Goal: Information Seeking & Learning: Learn about a topic

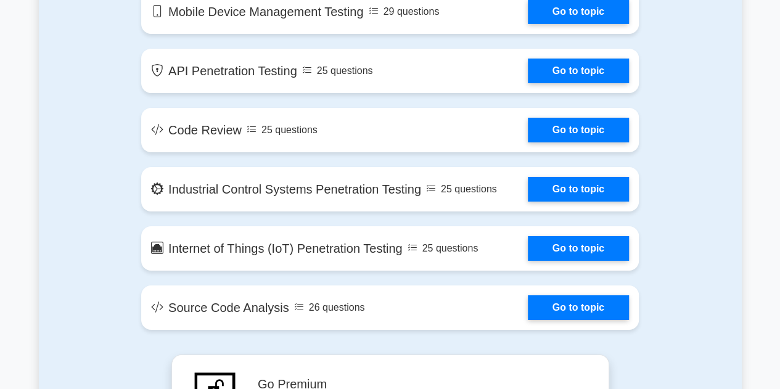
scroll to position [2074, 0]
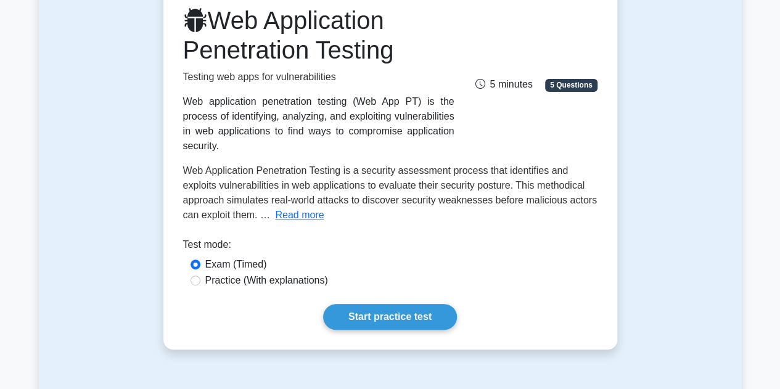
scroll to position [170, 0]
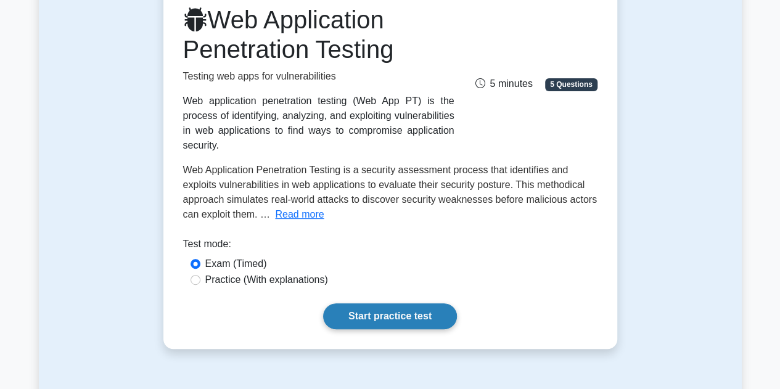
click at [376, 308] on link "Start practice test" at bounding box center [390, 317] width 134 height 26
click at [349, 304] on link "Start practice test" at bounding box center [390, 317] width 134 height 26
click at [233, 273] on label "Practice (With explanations)" at bounding box center [266, 280] width 123 height 15
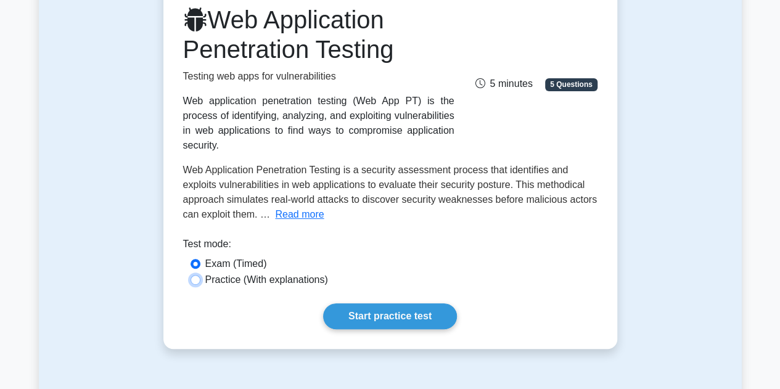
click at [201, 275] on input "Practice (With explanations)" at bounding box center [196, 280] width 10 height 10
radio input "true"
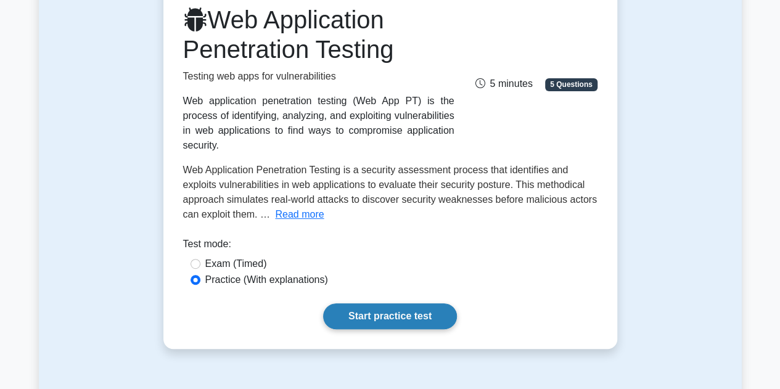
click at [350, 309] on link "Start practice test" at bounding box center [390, 317] width 134 height 26
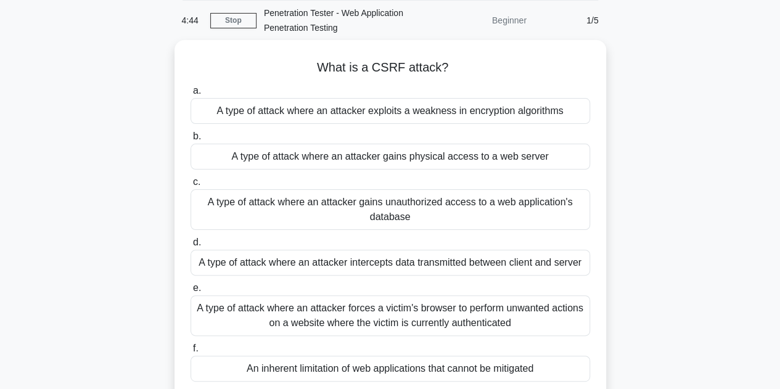
scroll to position [48, 0]
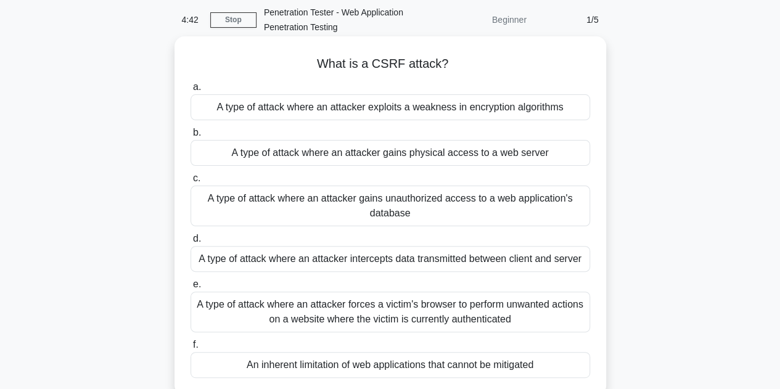
click at [220, 113] on div "A type of attack where an attacker exploits a weakness in encryption algorithms" at bounding box center [391, 107] width 400 height 26
click at [191, 91] on input "a. A type of attack where an attacker exploits a weakness in encryption algorit…" at bounding box center [191, 87] width 0 height 8
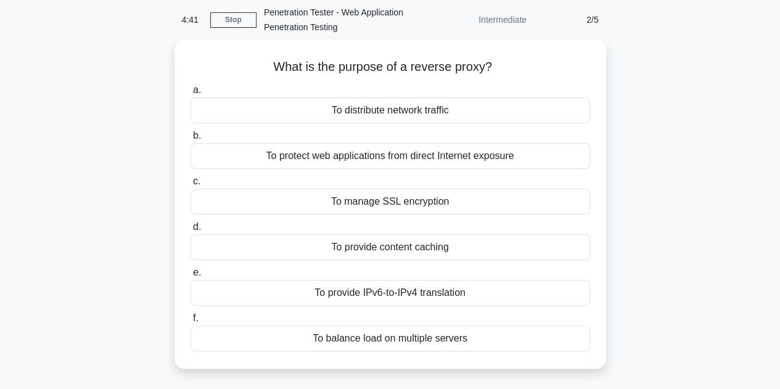
scroll to position [0, 0]
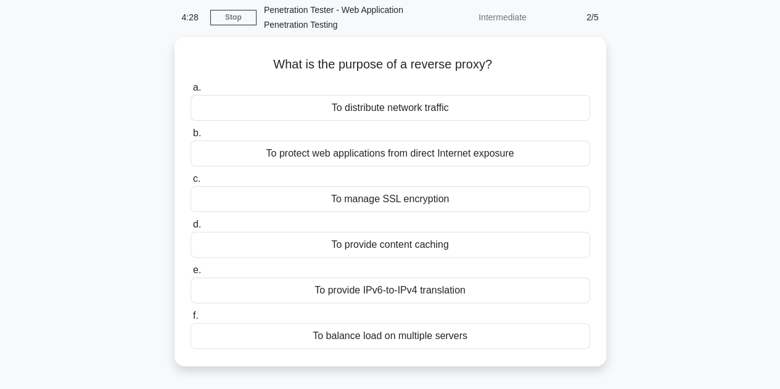
scroll to position [43, 0]
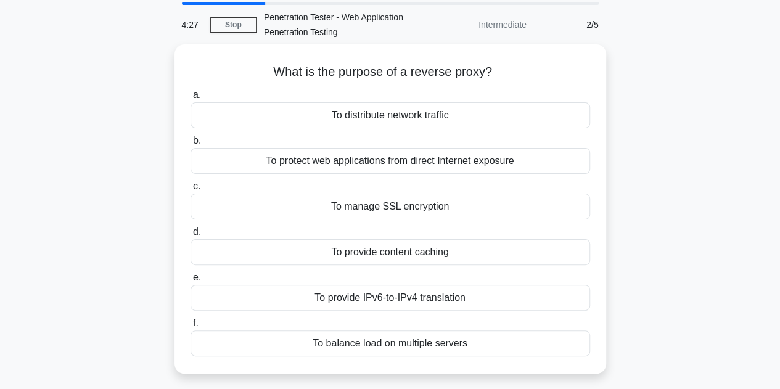
click at [349, 300] on div "To provide IPv6-to-IPv4 translation" at bounding box center [391, 298] width 400 height 26
click at [191, 282] on input "e. To provide IPv6-to-IPv4 translation" at bounding box center [191, 278] width 0 height 8
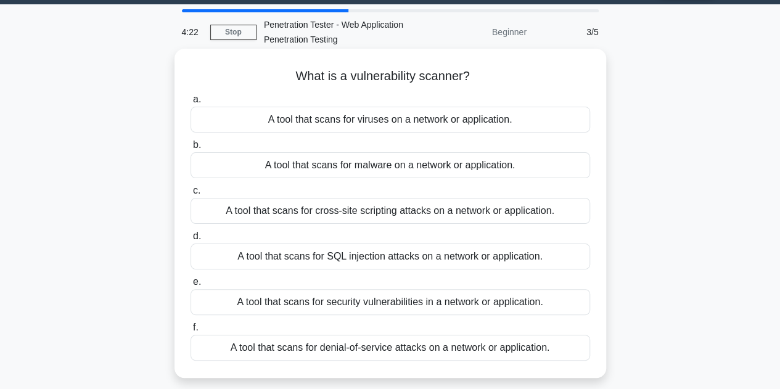
scroll to position [36, 0]
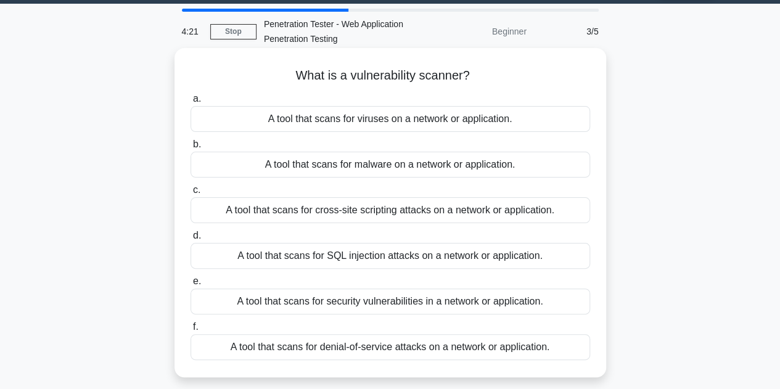
click at [333, 172] on div "A tool that scans for malware on a network or application." at bounding box center [391, 165] width 400 height 26
click at [191, 149] on input "b. A tool that scans for malware on a network or application." at bounding box center [191, 145] width 0 height 8
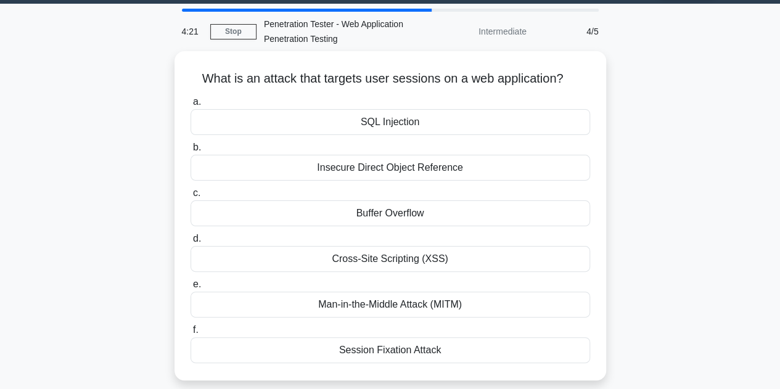
scroll to position [0, 0]
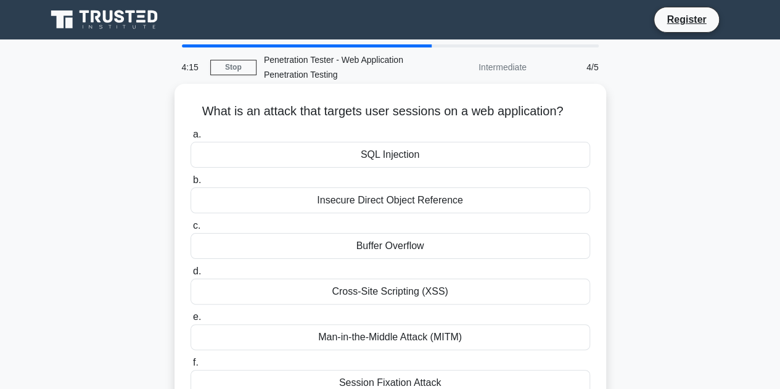
click at [354, 205] on div "Insecure Direct Object Reference" at bounding box center [391, 201] width 400 height 26
click at [191, 184] on input "b. Insecure Direct Object Reference" at bounding box center [191, 180] width 0 height 8
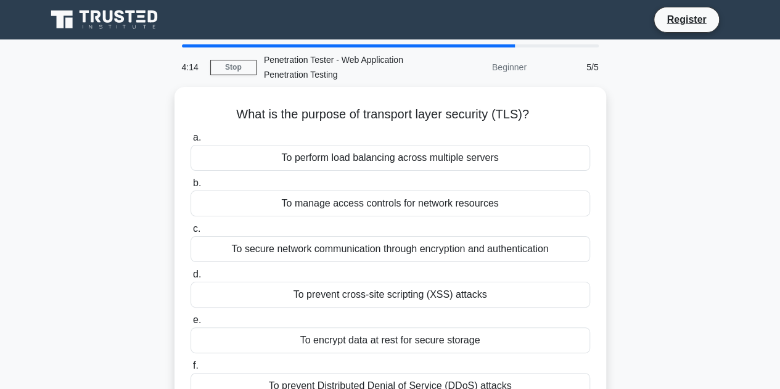
click at [354, 205] on div "To manage access controls for network resources" at bounding box center [391, 204] width 400 height 26
click at [191, 188] on input "b. To manage access controls for network resources" at bounding box center [191, 184] width 0 height 8
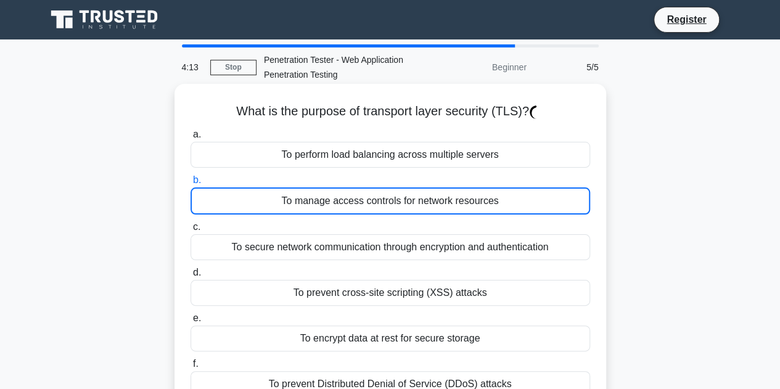
click at [354, 205] on div "To manage access controls for network resources" at bounding box center [391, 201] width 400 height 27
click at [191, 184] on input "b. To manage access controls for network resources" at bounding box center [191, 180] width 0 height 8
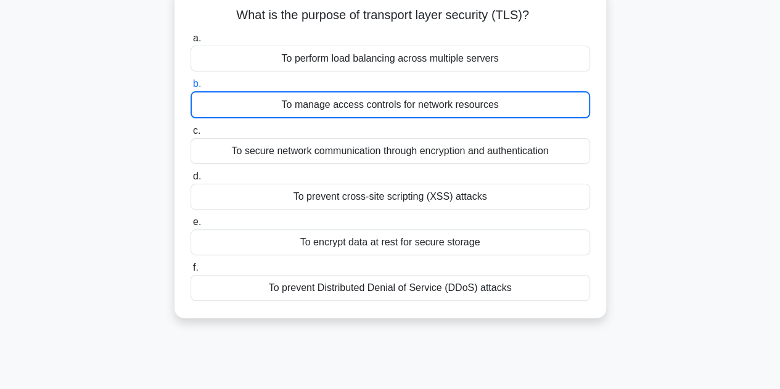
scroll to position [100, 0]
click at [148, 136] on div "What is the purpose of transport layer security (TLS)? .spinner_0XTQ{transform-…" at bounding box center [390, 160] width 703 height 346
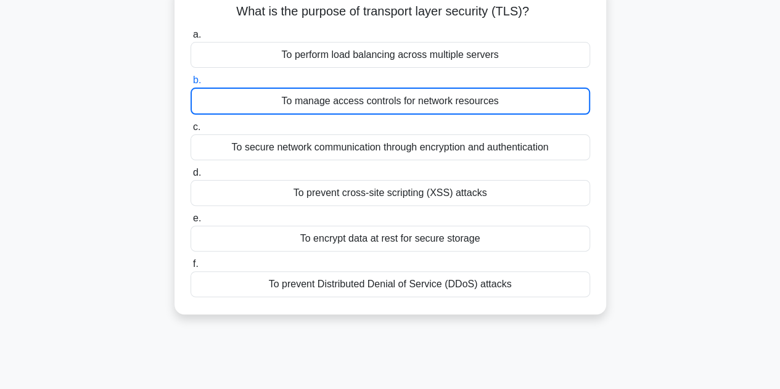
click at [244, 130] on label "c. To secure network communication through encryption and authentication" at bounding box center [391, 140] width 400 height 41
click at [191, 130] on input "c. To secure network communication through encryption and authentication" at bounding box center [191, 127] width 0 height 8
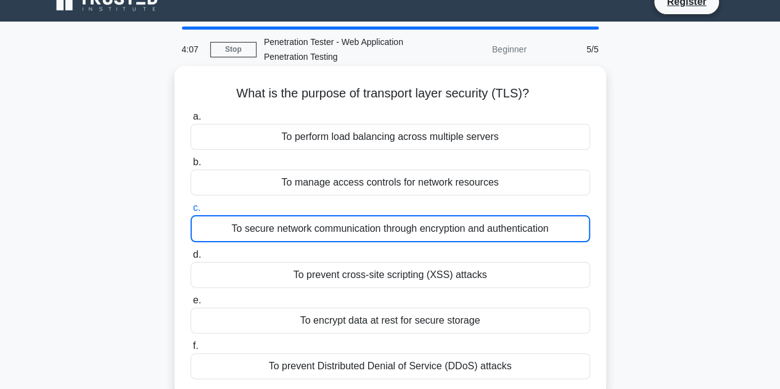
scroll to position [0, 0]
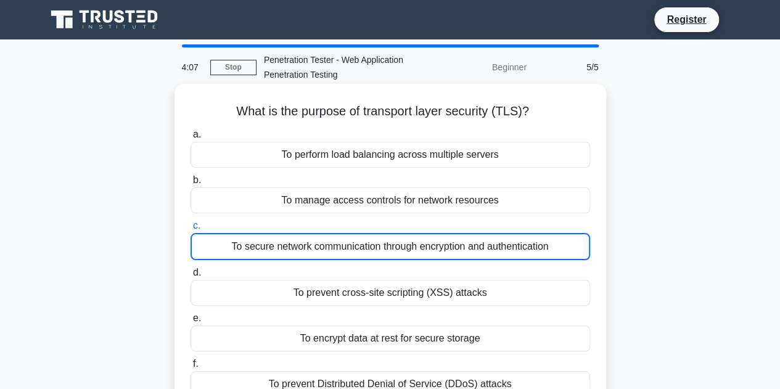
click at [244, 130] on label "a. To perform load balancing across multiple servers" at bounding box center [391, 147] width 400 height 41
click at [191, 131] on input "a. To perform load balancing across multiple servers" at bounding box center [191, 135] width 0 height 8
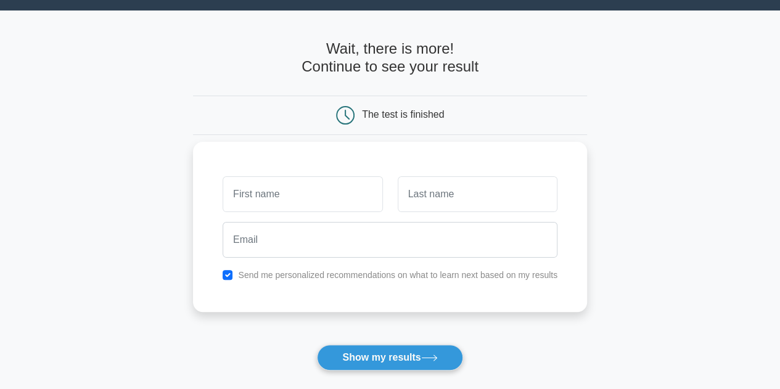
scroll to position [30, 0]
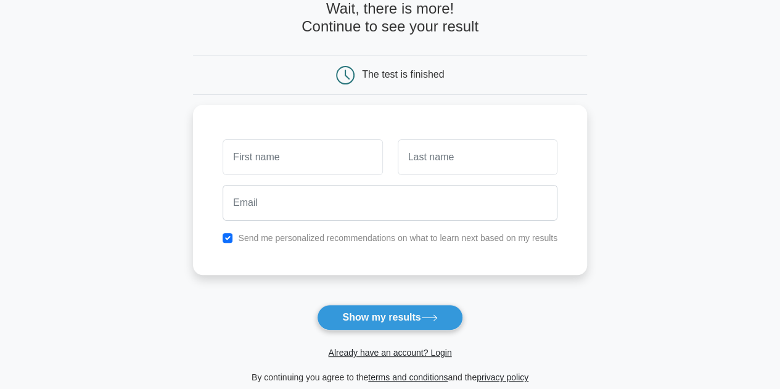
scroll to position [70, 0]
